Goal: Transaction & Acquisition: Purchase product/service

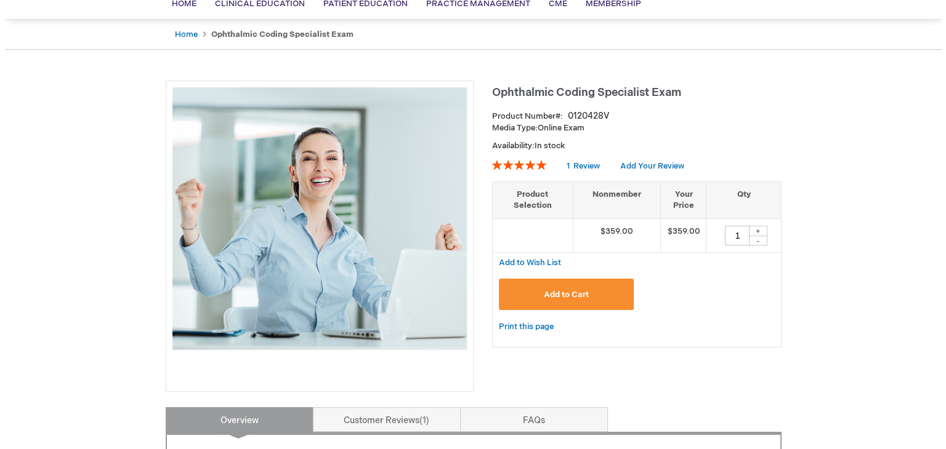
scroll to position [123, 0]
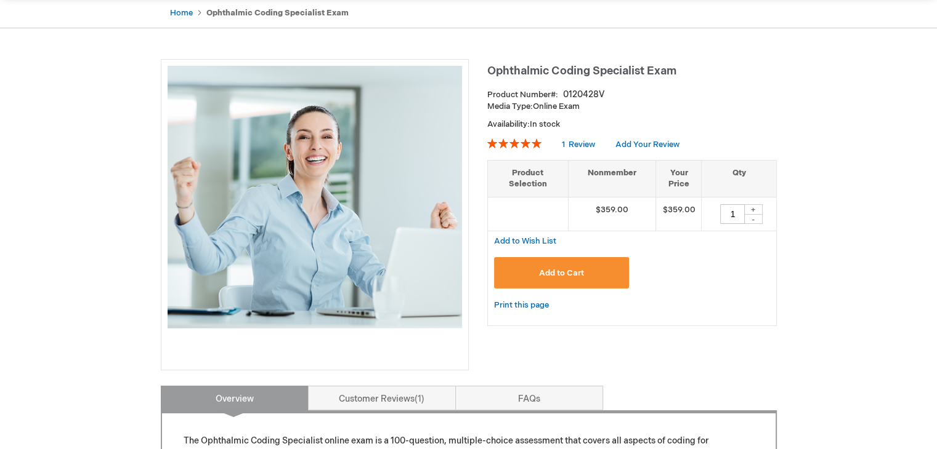
click at [553, 274] on span "Add to Cart" at bounding box center [561, 273] width 45 height 10
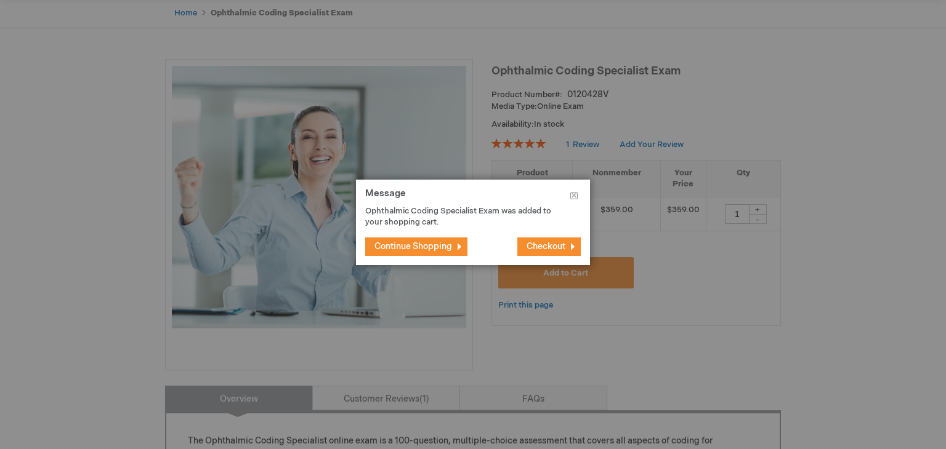
click at [546, 244] on span "Checkout" at bounding box center [545, 246] width 39 height 10
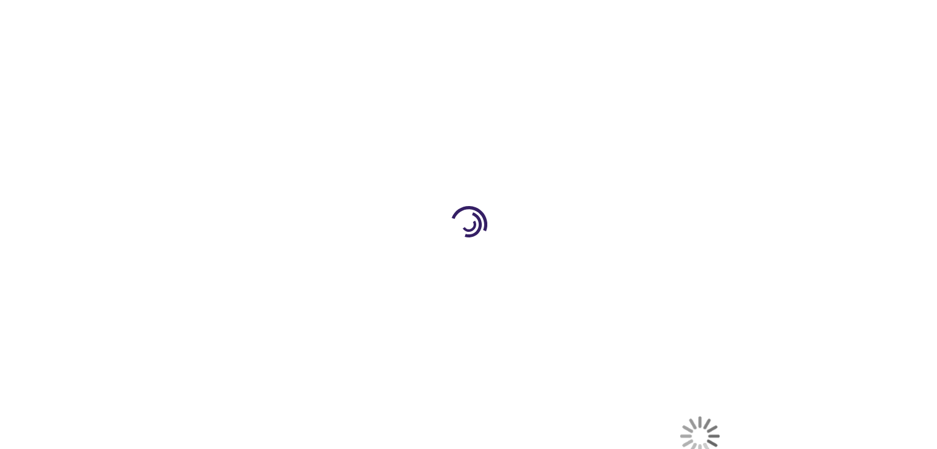
select select "US"
select select "61"
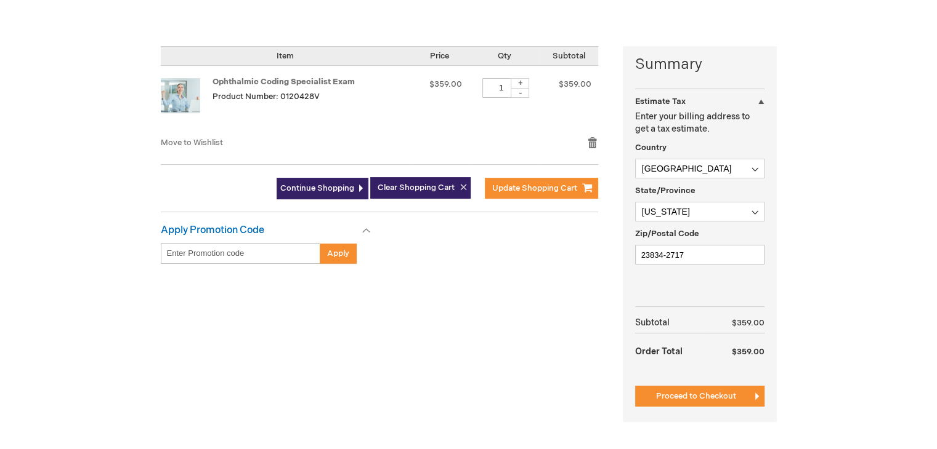
scroll to position [308, 0]
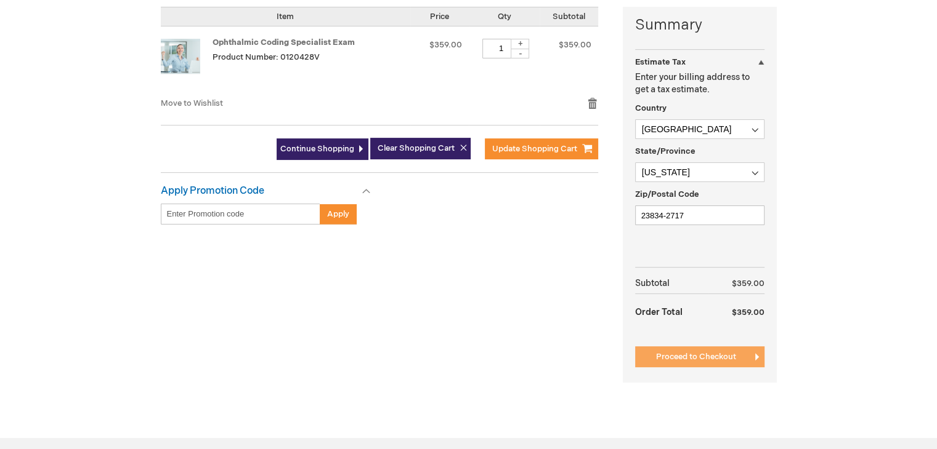
click at [701, 353] on span "Proceed to Checkout" at bounding box center [696, 357] width 80 height 10
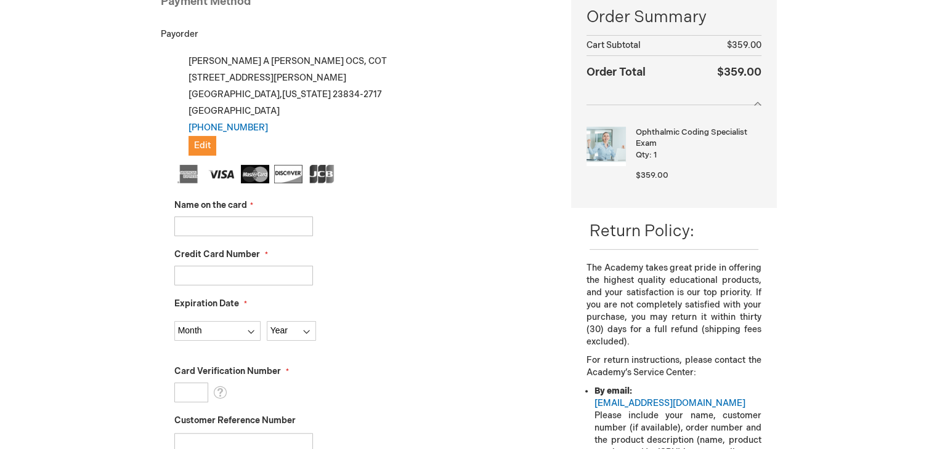
scroll to position [230, 0]
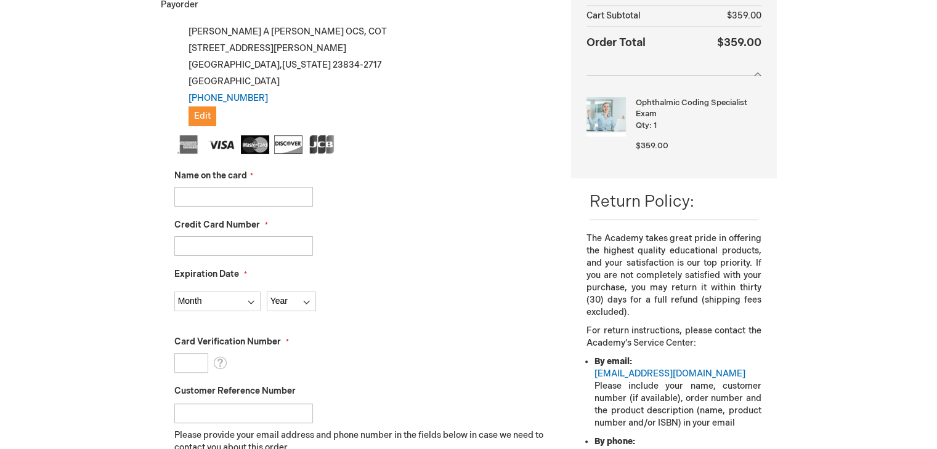
click at [270, 191] on input "Name on the card" at bounding box center [243, 197] width 139 height 20
click at [214, 190] on input "Joyce SExton Taylor" at bounding box center [243, 197] width 139 height 20
type input "[PERSON_NAME]"
click at [234, 243] on input "Credit Card Number" at bounding box center [243, 246] width 139 height 20
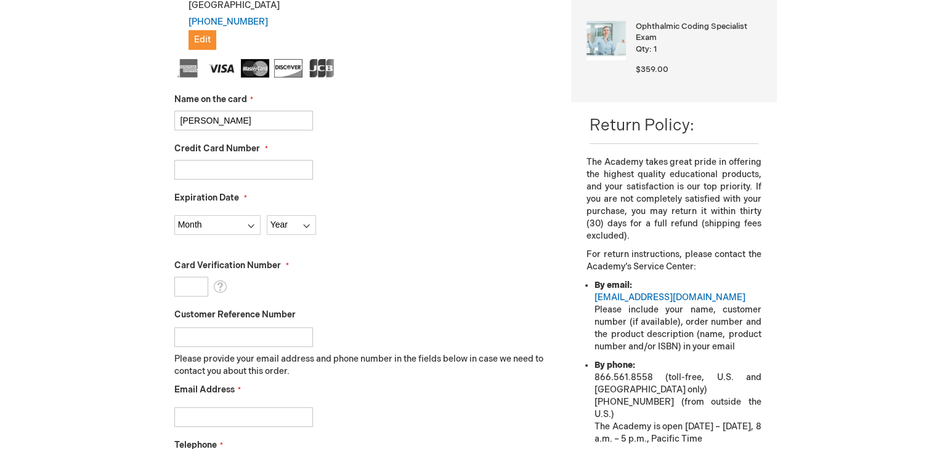
scroll to position [291, 0]
